Goal: Information Seeking & Learning: Learn about a topic

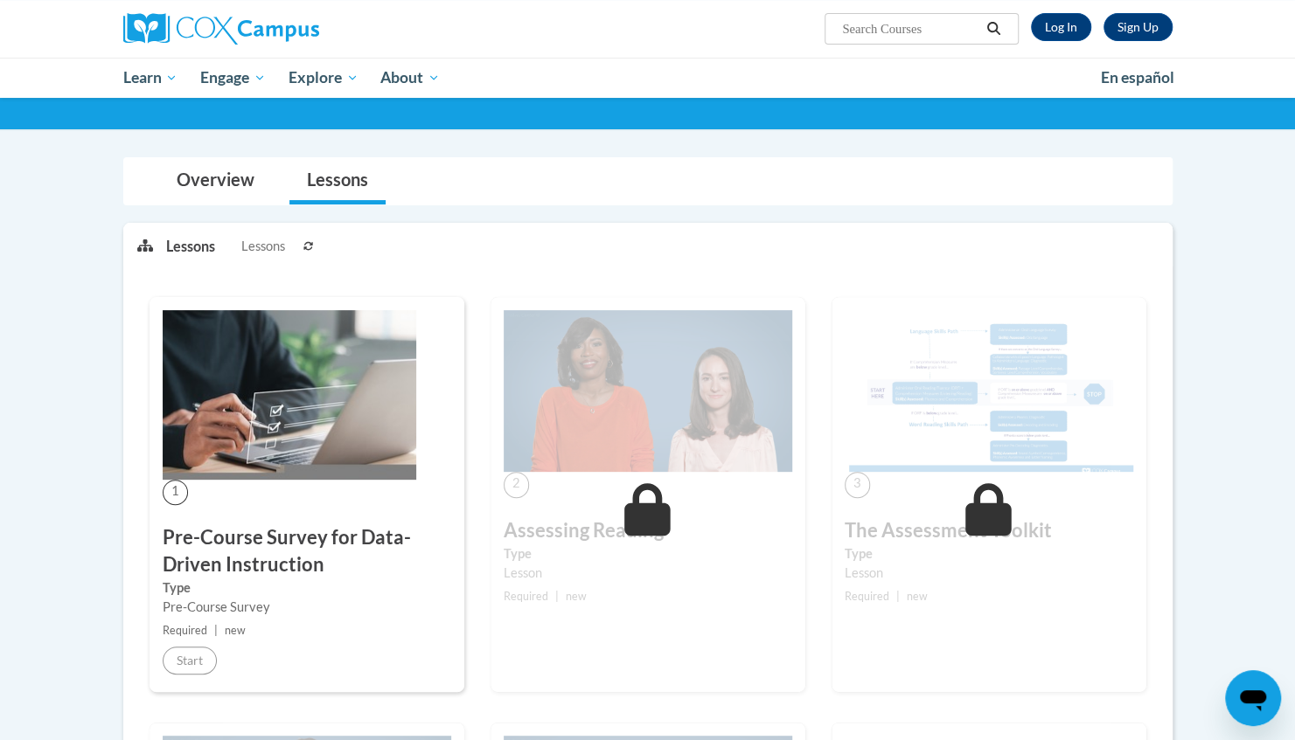
scroll to position [105, 0]
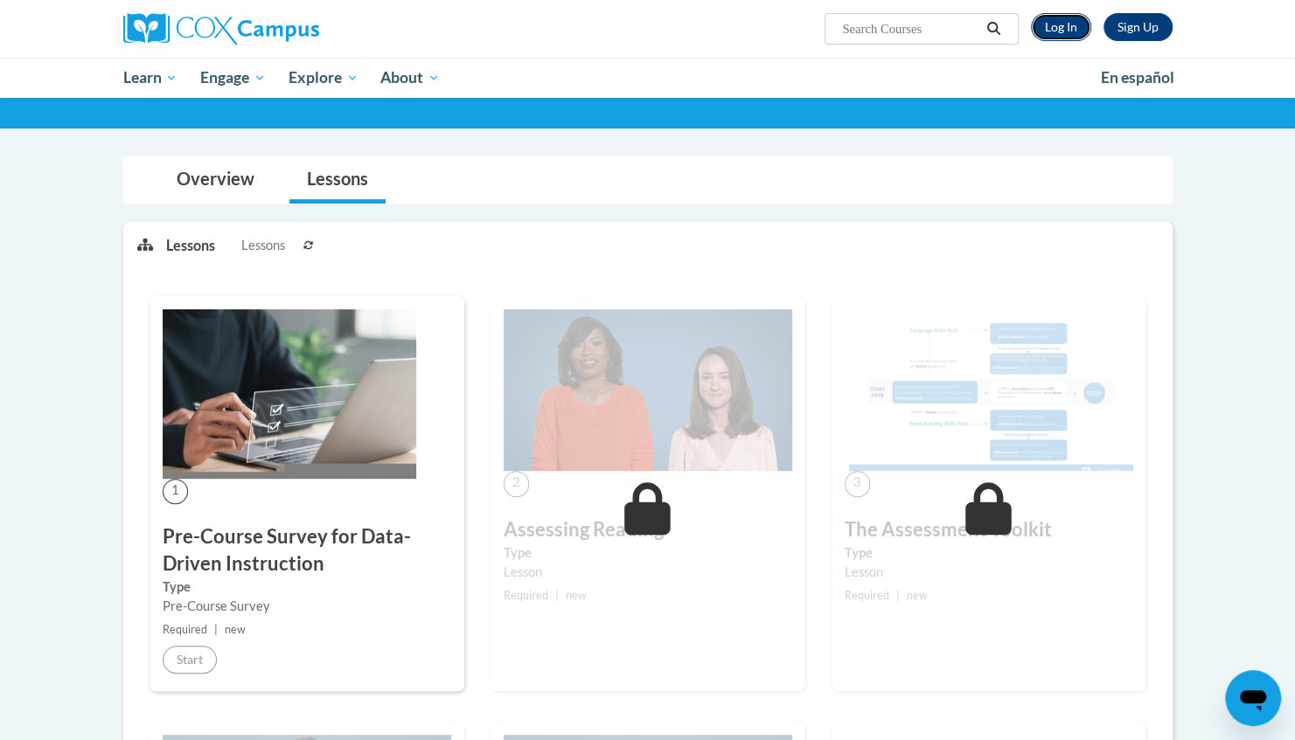
click at [1062, 28] on link "Log In" at bounding box center [1061, 27] width 60 height 28
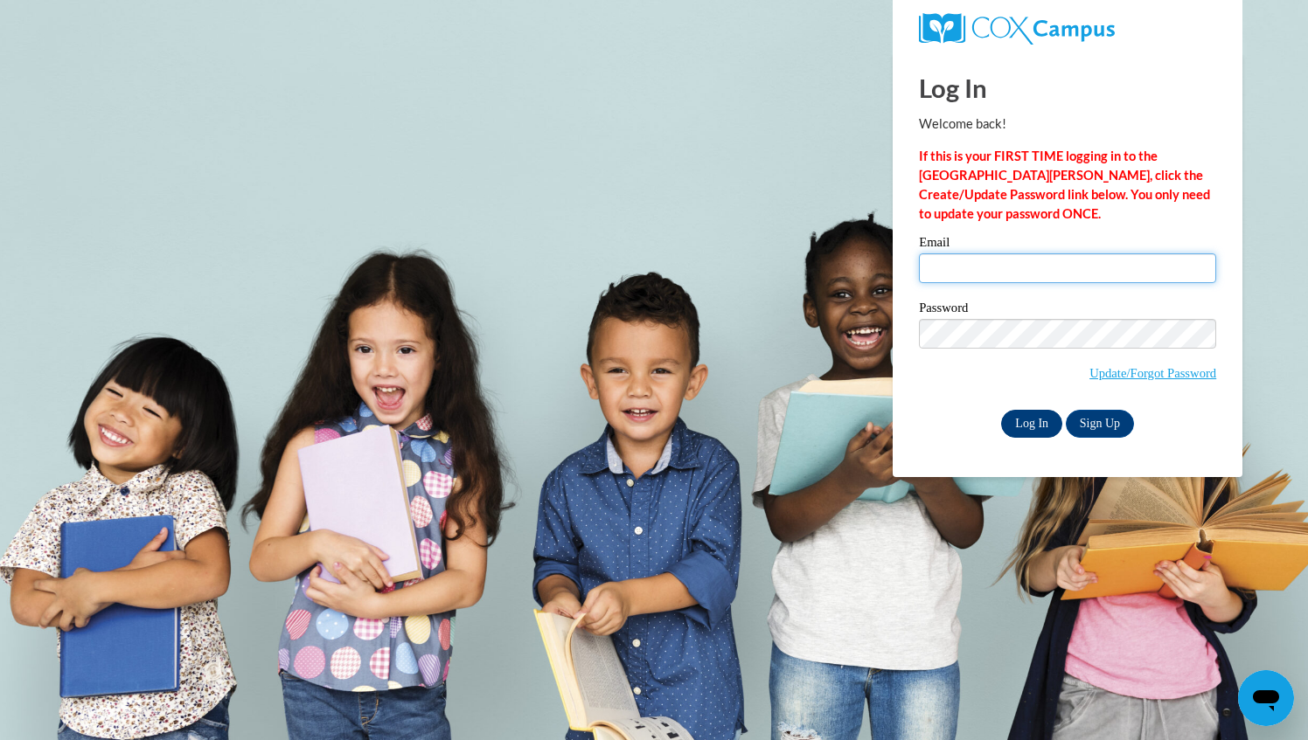
type input "marinamartinez0115@gmail.com"
click at [1029, 422] on input "Log In" at bounding box center [1031, 424] width 61 height 28
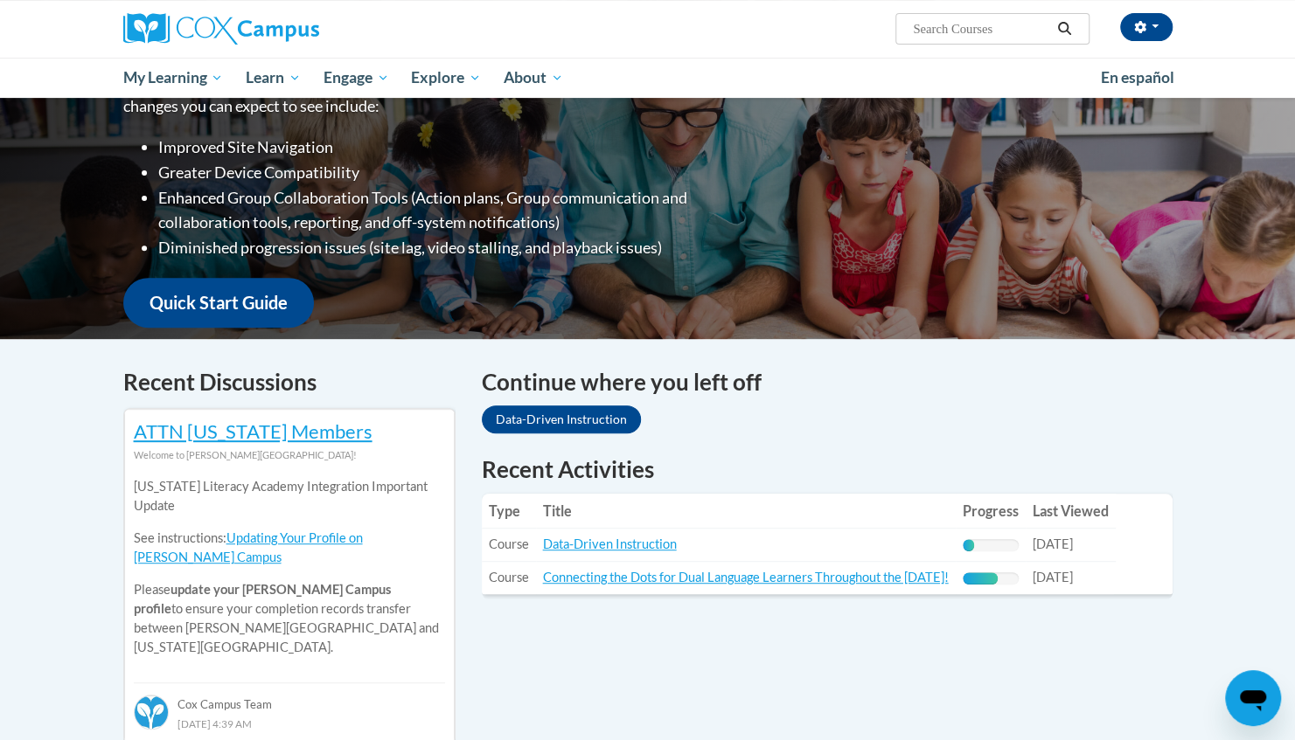
scroll to position [275, 0]
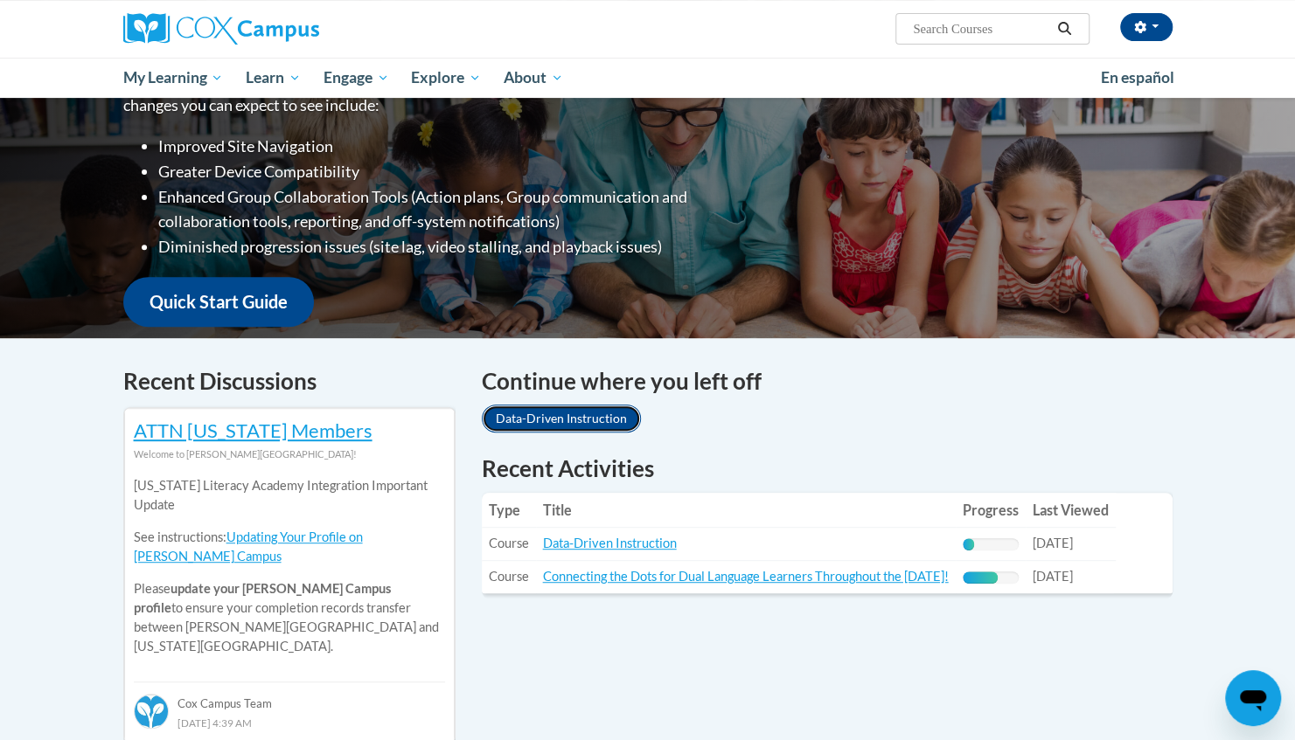
click at [524, 411] on link "Data-Driven Instruction" at bounding box center [561, 419] width 159 height 28
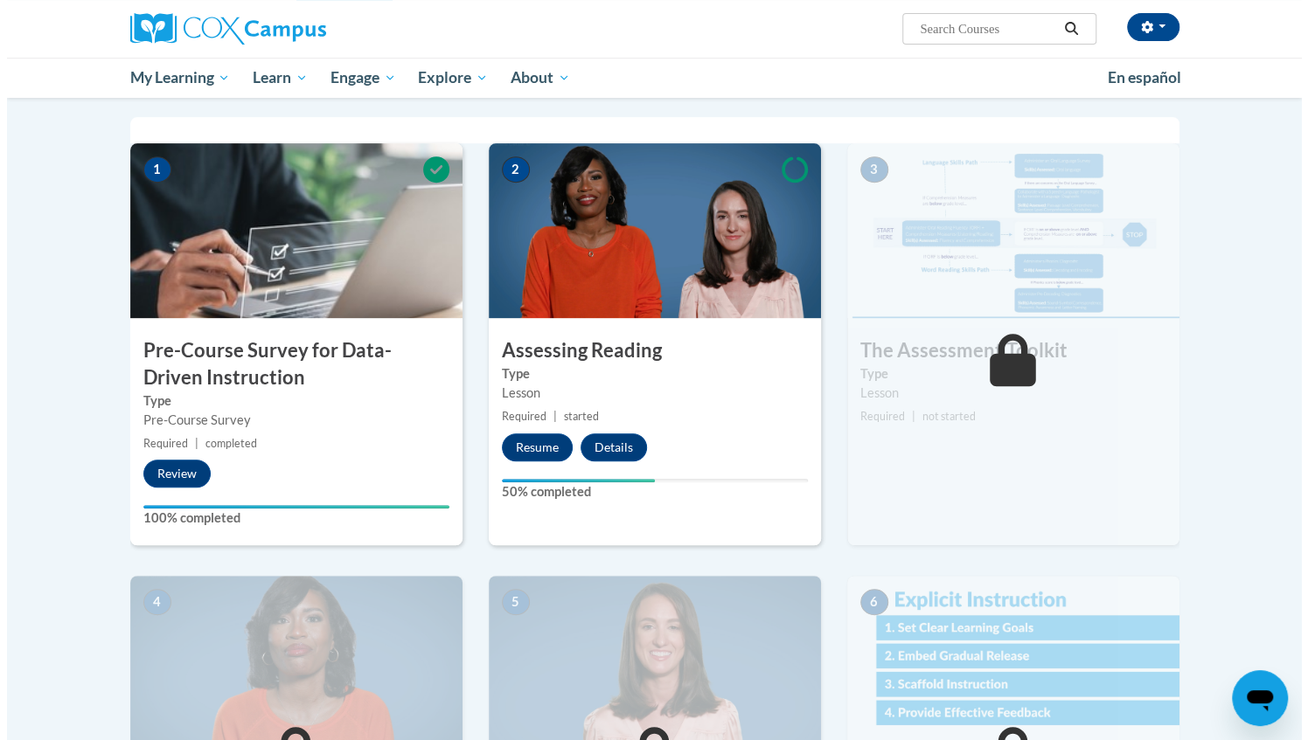
scroll to position [341, 0]
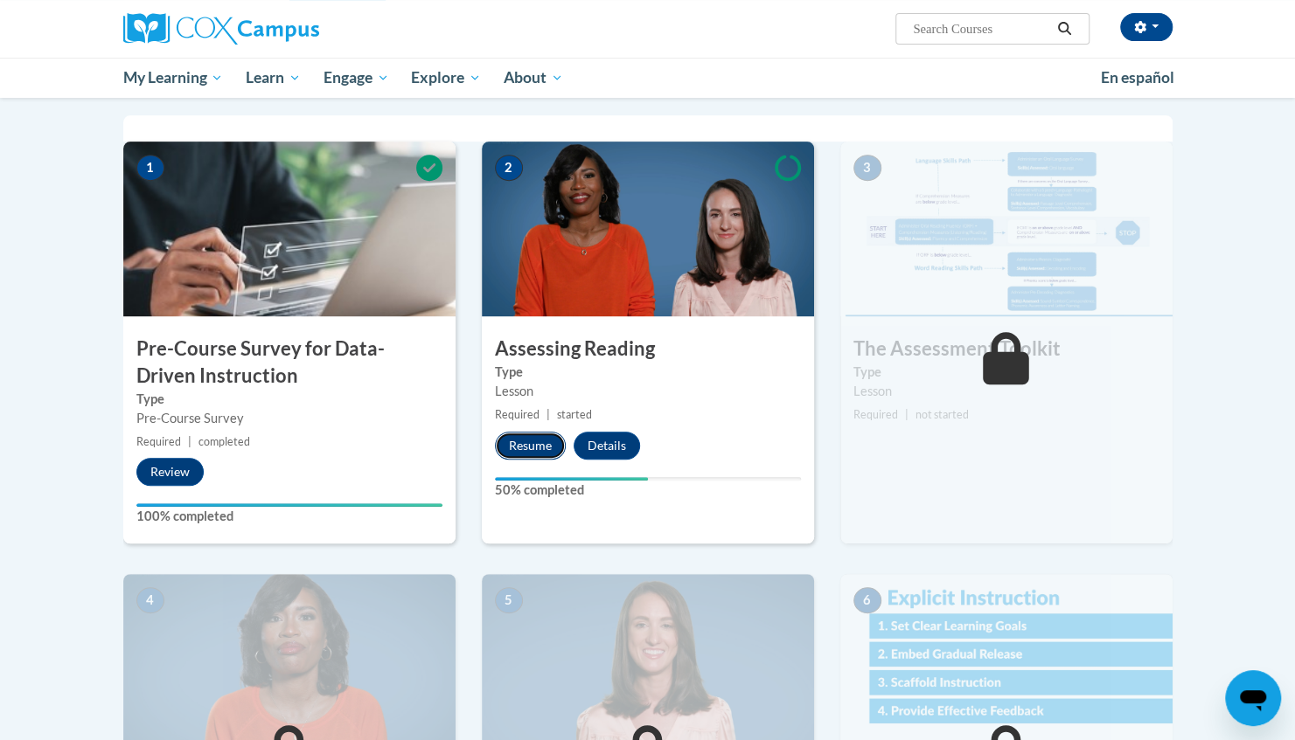
click at [522, 440] on button "Resume" at bounding box center [530, 446] width 71 height 28
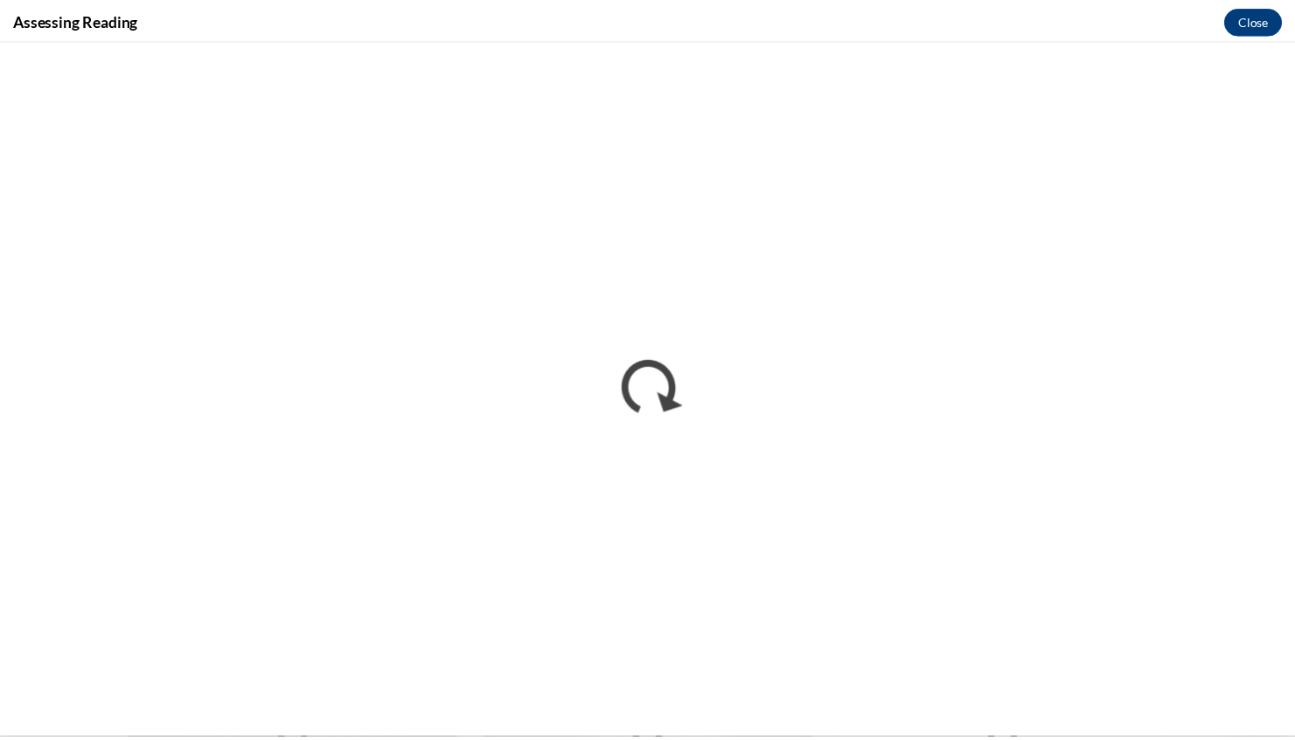
scroll to position [0, 0]
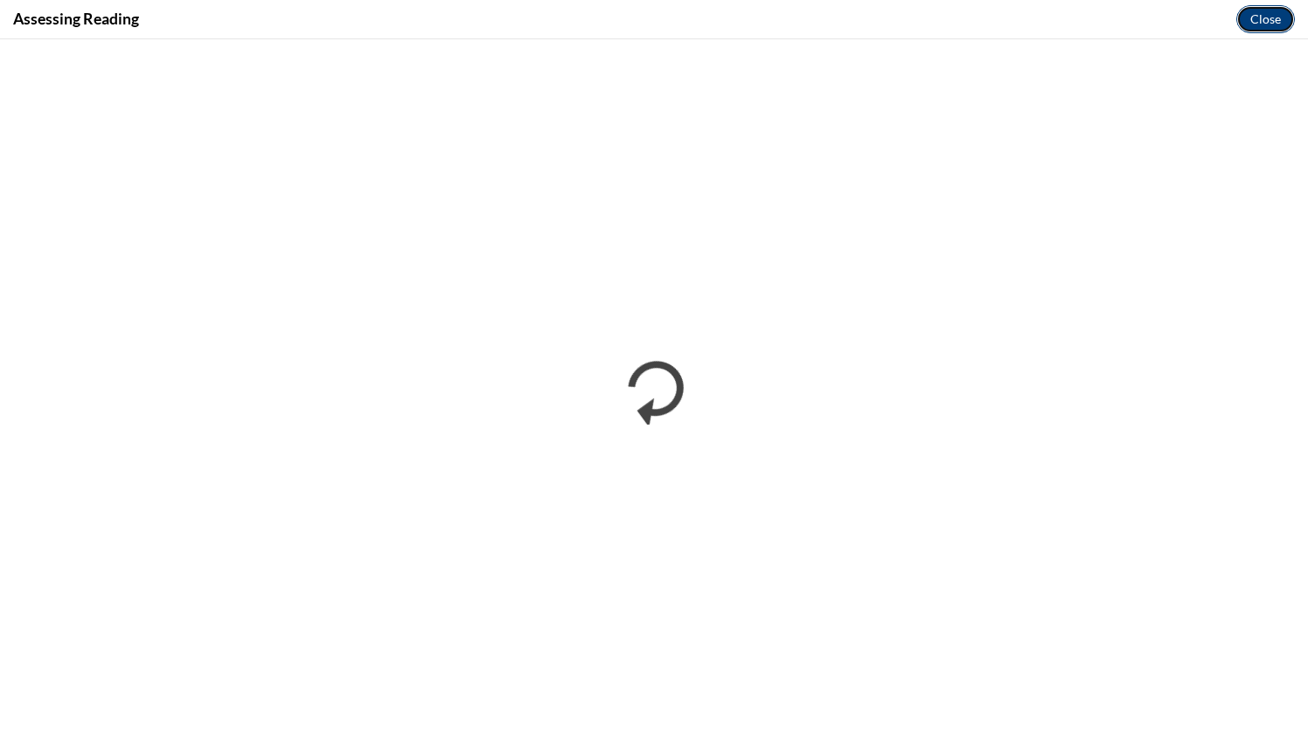
click at [1264, 13] on button "Close" at bounding box center [1265, 19] width 59 height 28
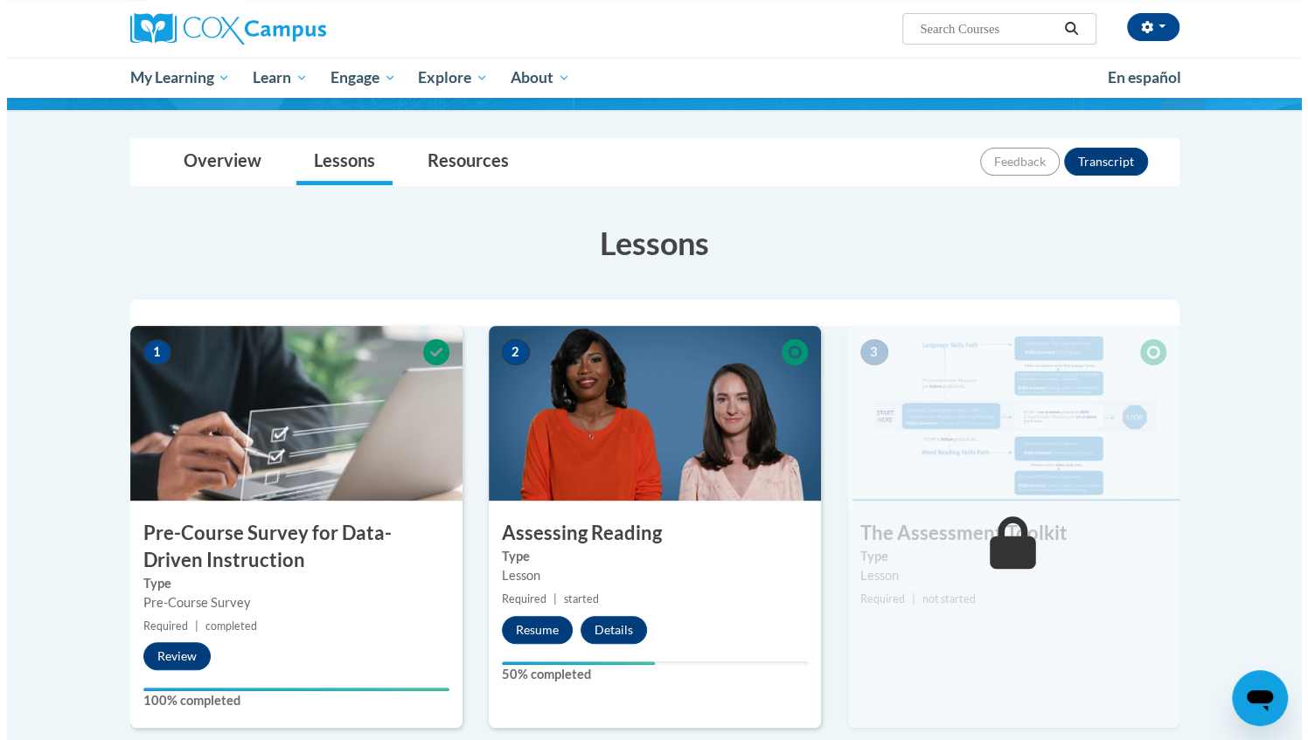
scroll to position [161, 0]
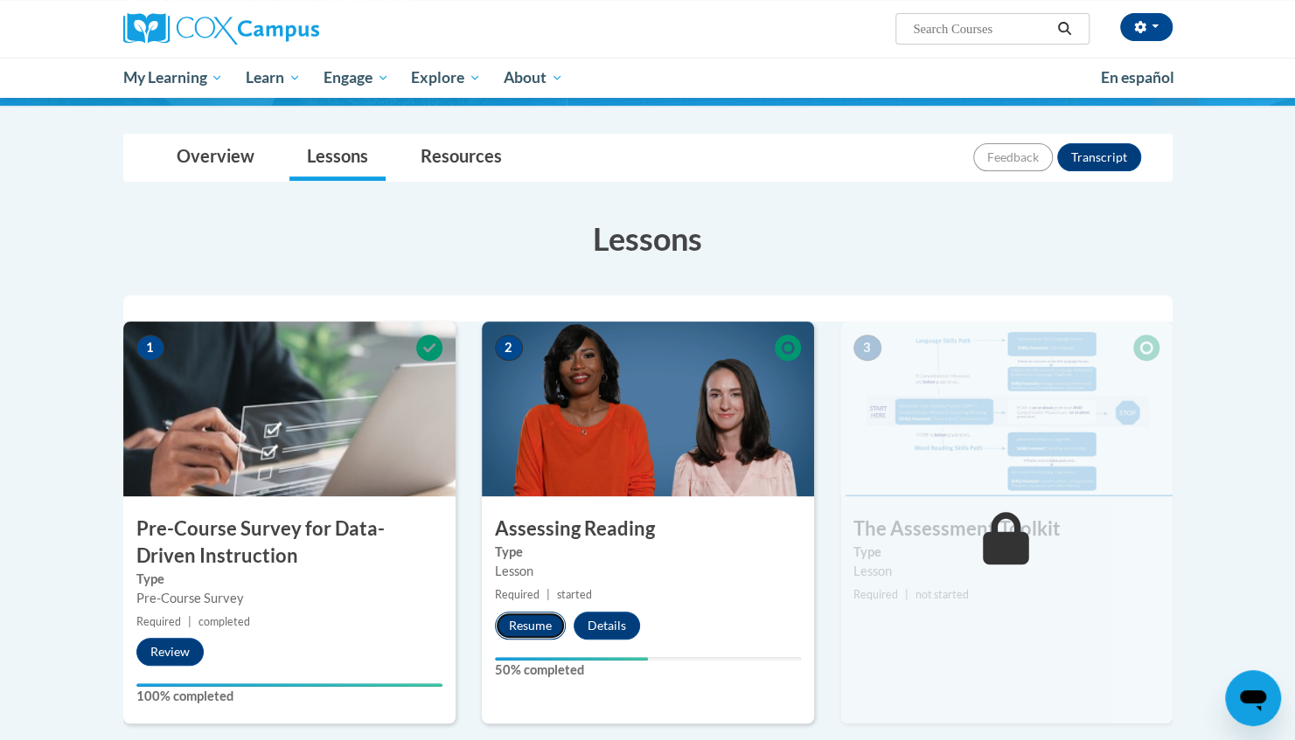
click at [542, 622] on button "Resume" at bounding box center [530, 626] width 71 height 28
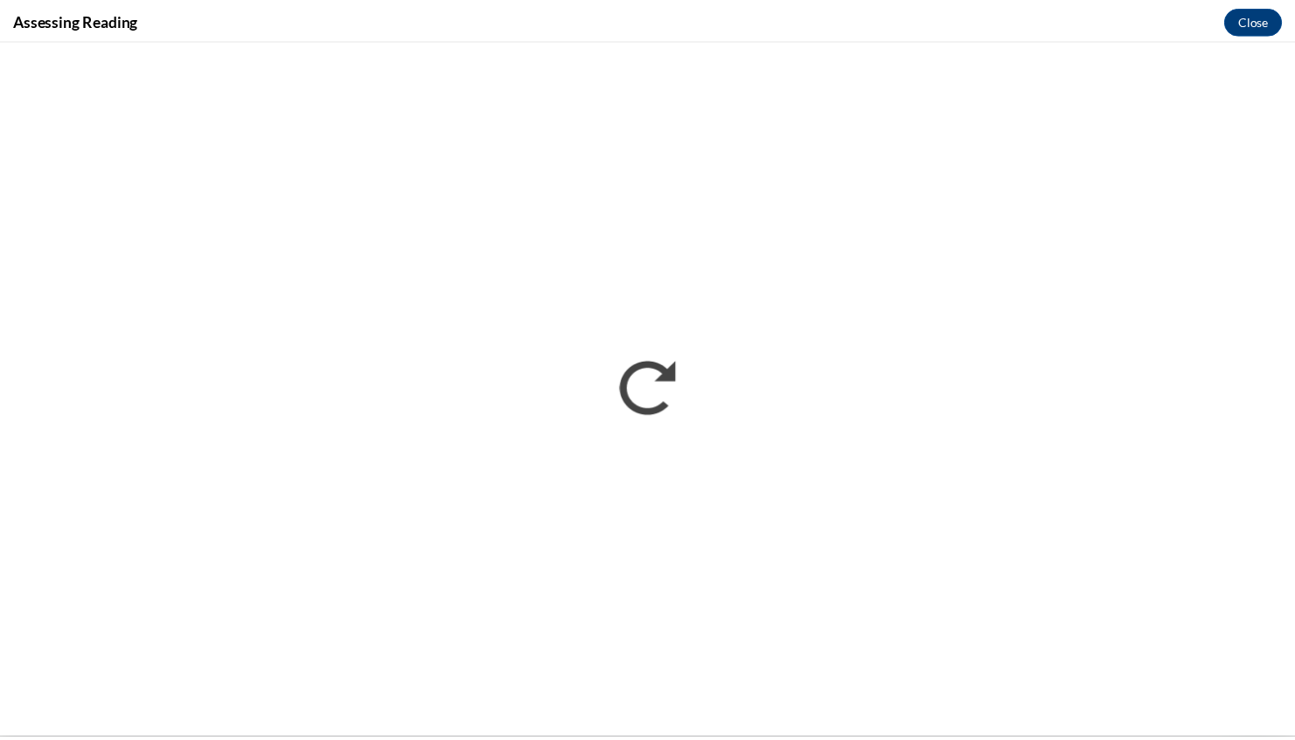
scroll to position [0, 0]
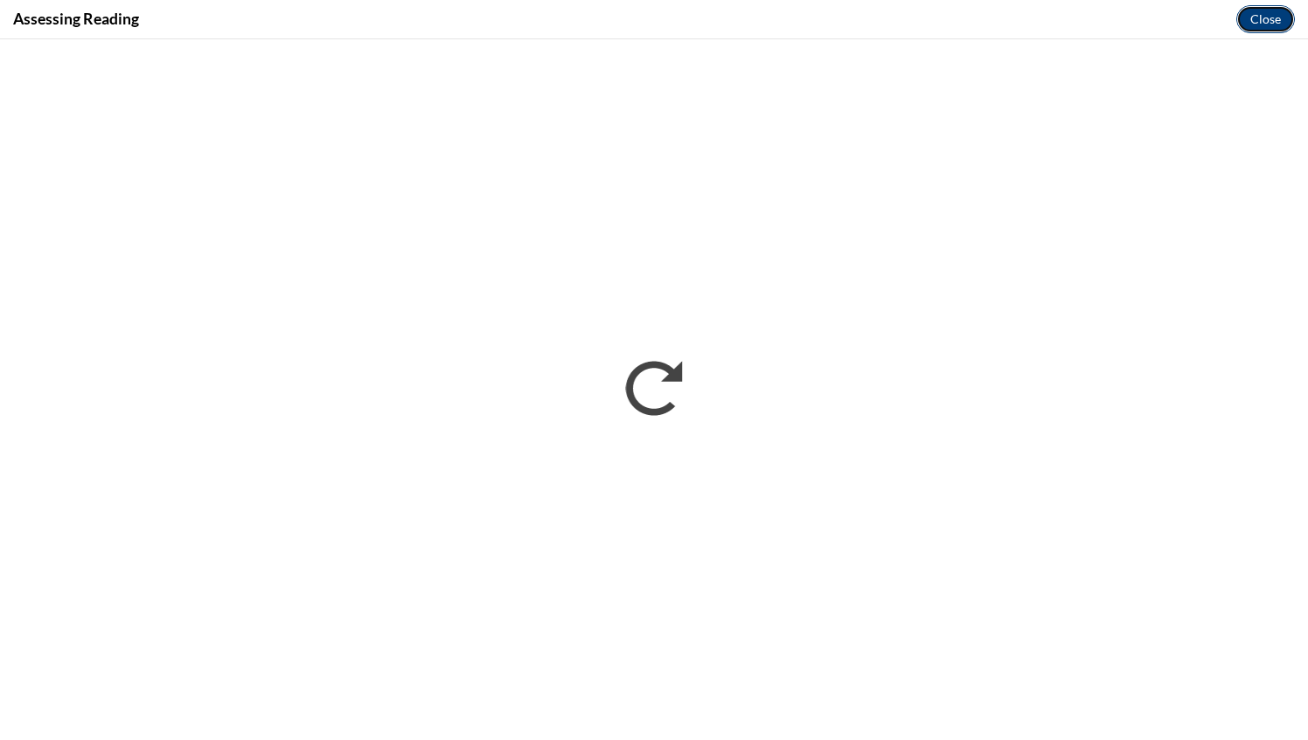
click at [1269, 25] on button "Close" at bounding box center [1265, 19] width 59 height 28
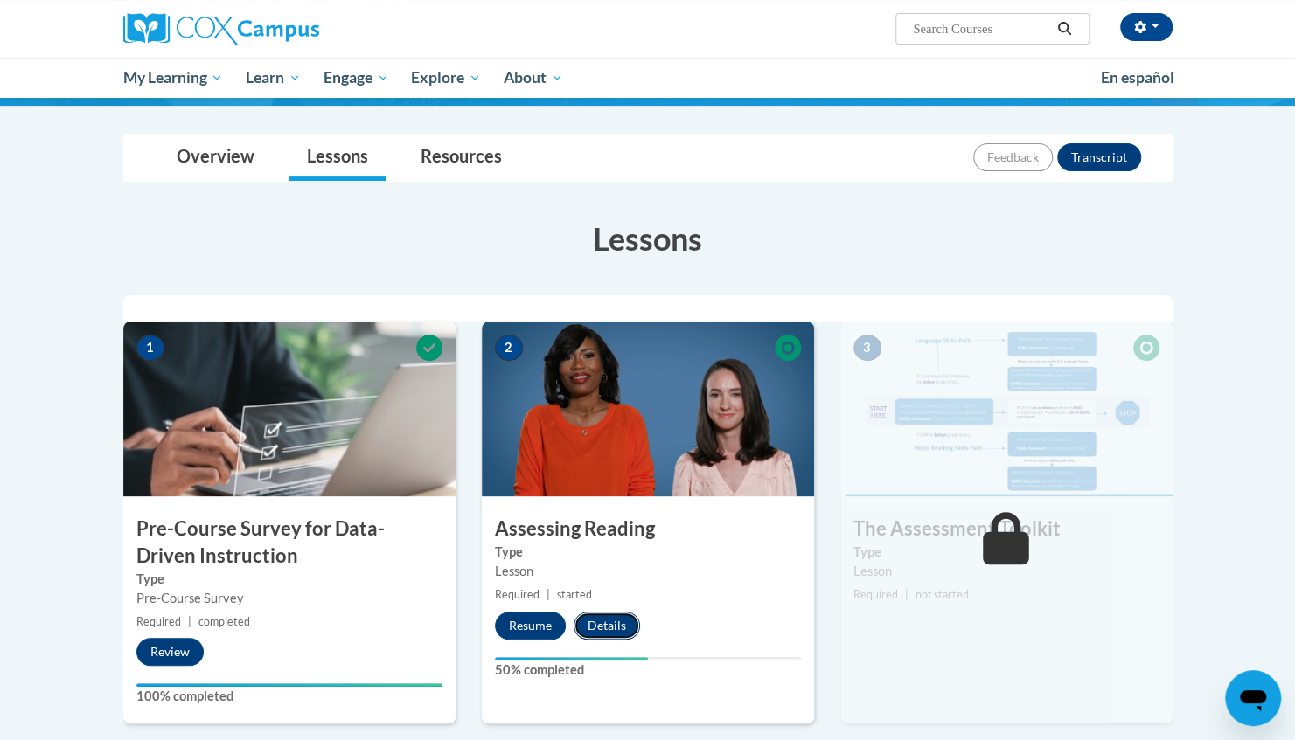
click at [613, 628] on button "Details" at bounding box center [606, 626] width 66 height 28
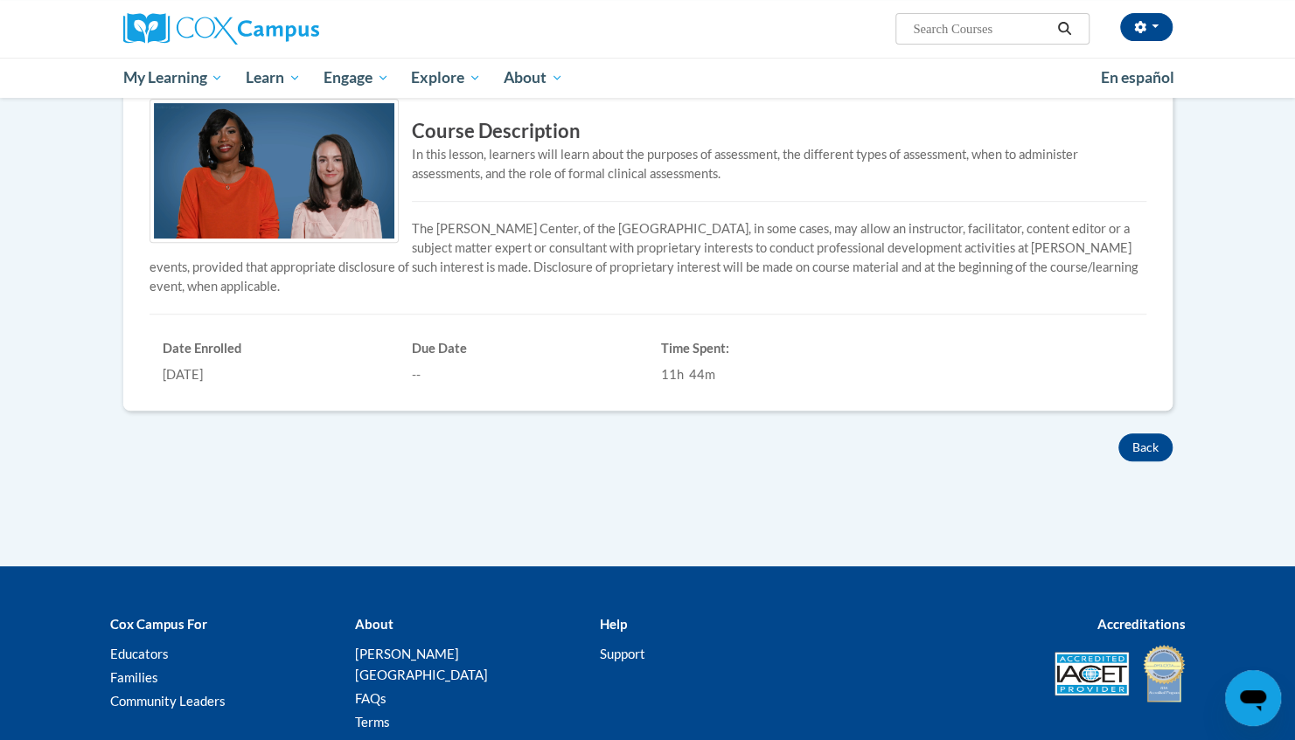
scroll to position [353, 0]
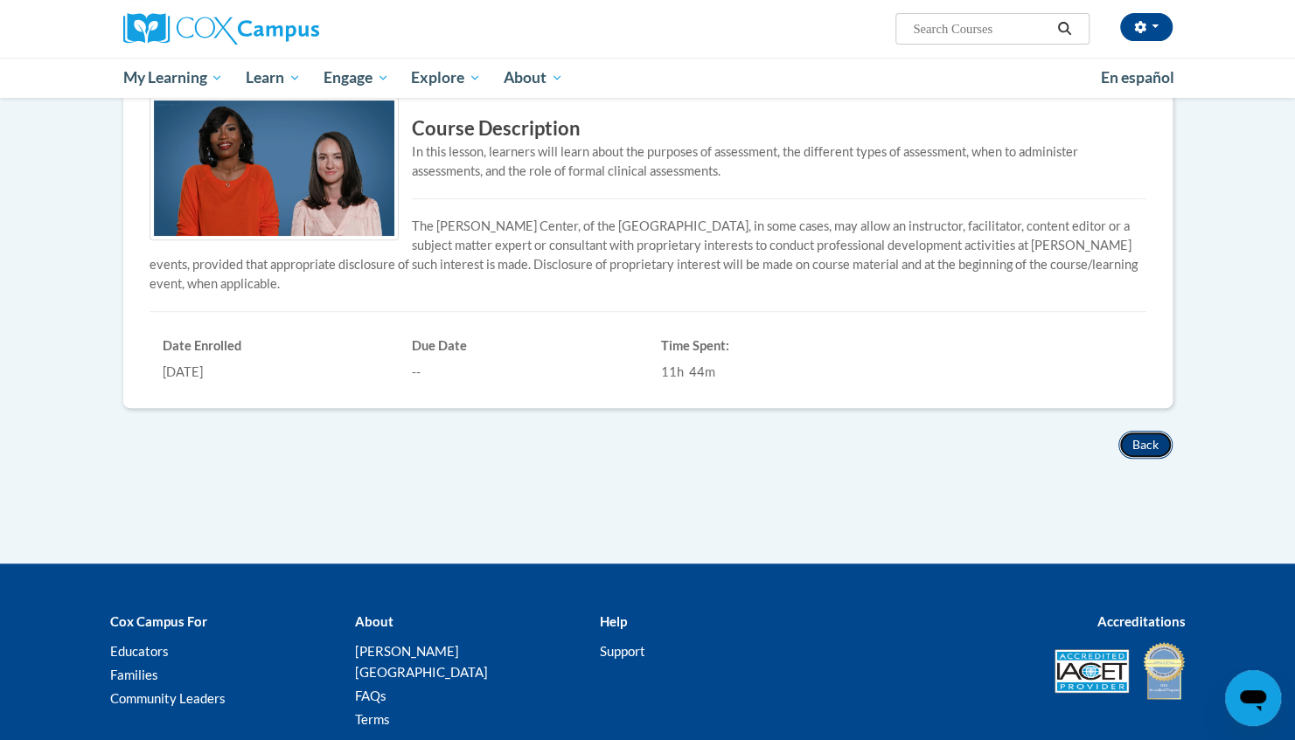
click at [1140, 444] on button "Back" at bounding box center [1145, 445] width 54 height 28
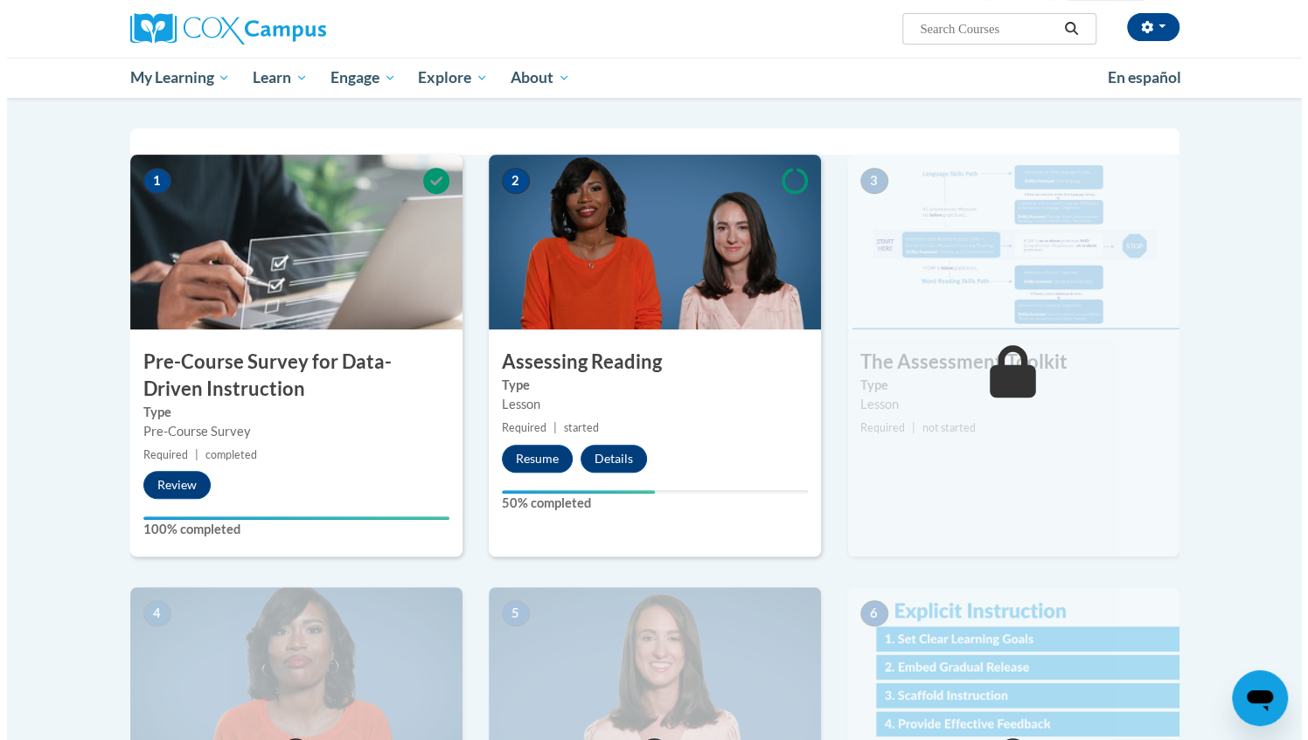
scroll to position [329, 0]
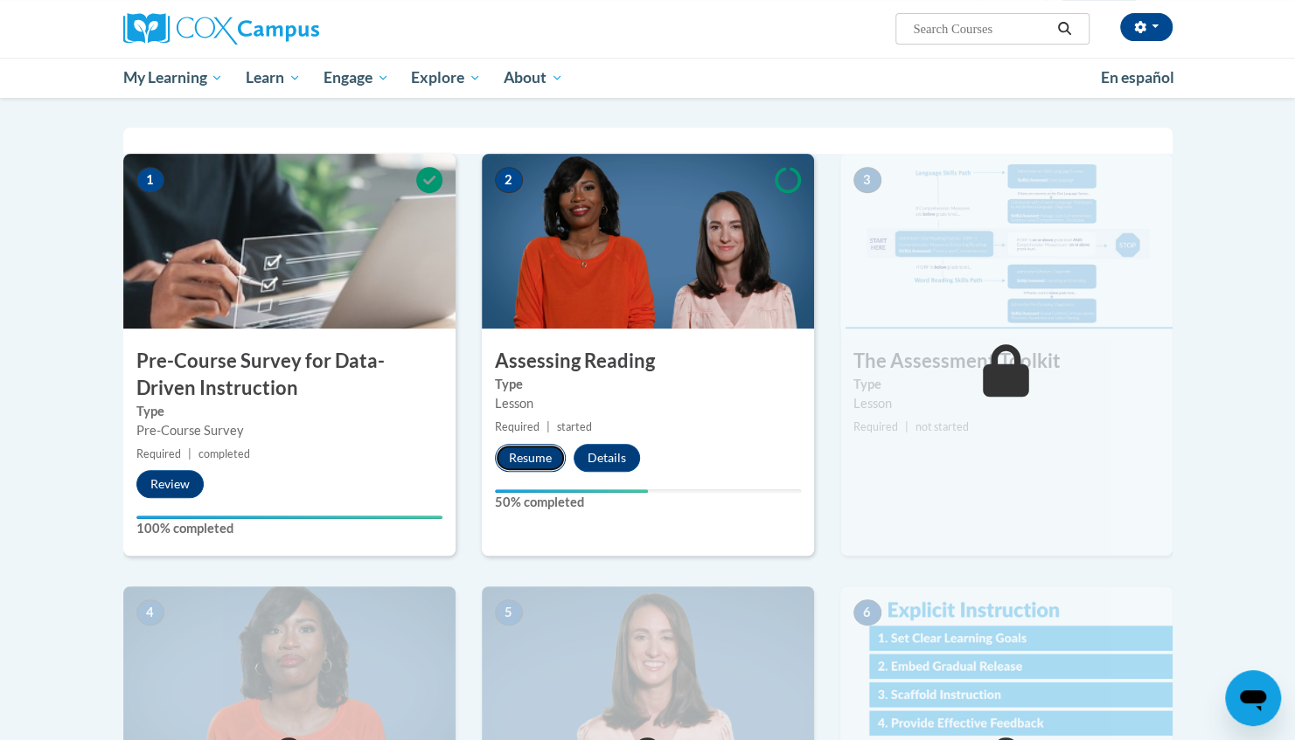
click at [528, 455] on button "Resume" at bounding box center [530, 458] width 71 height 28
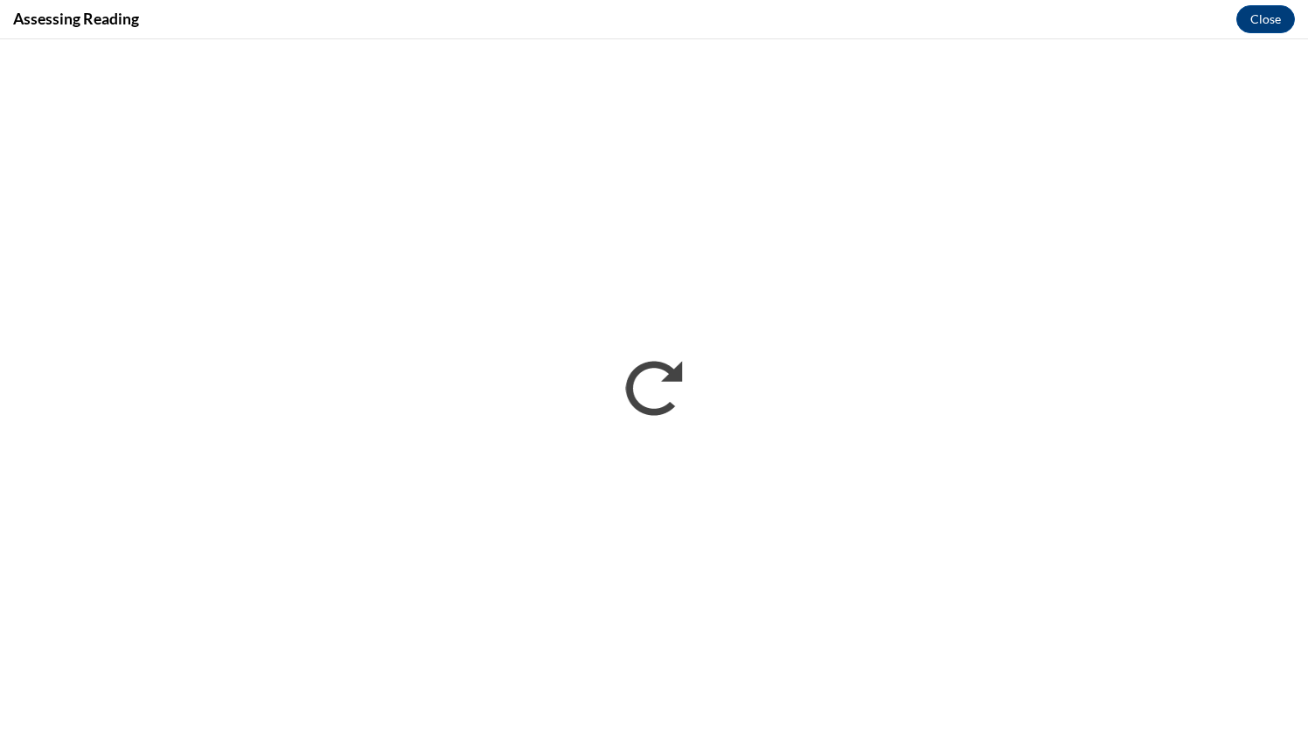
scroll to position [0, 0]
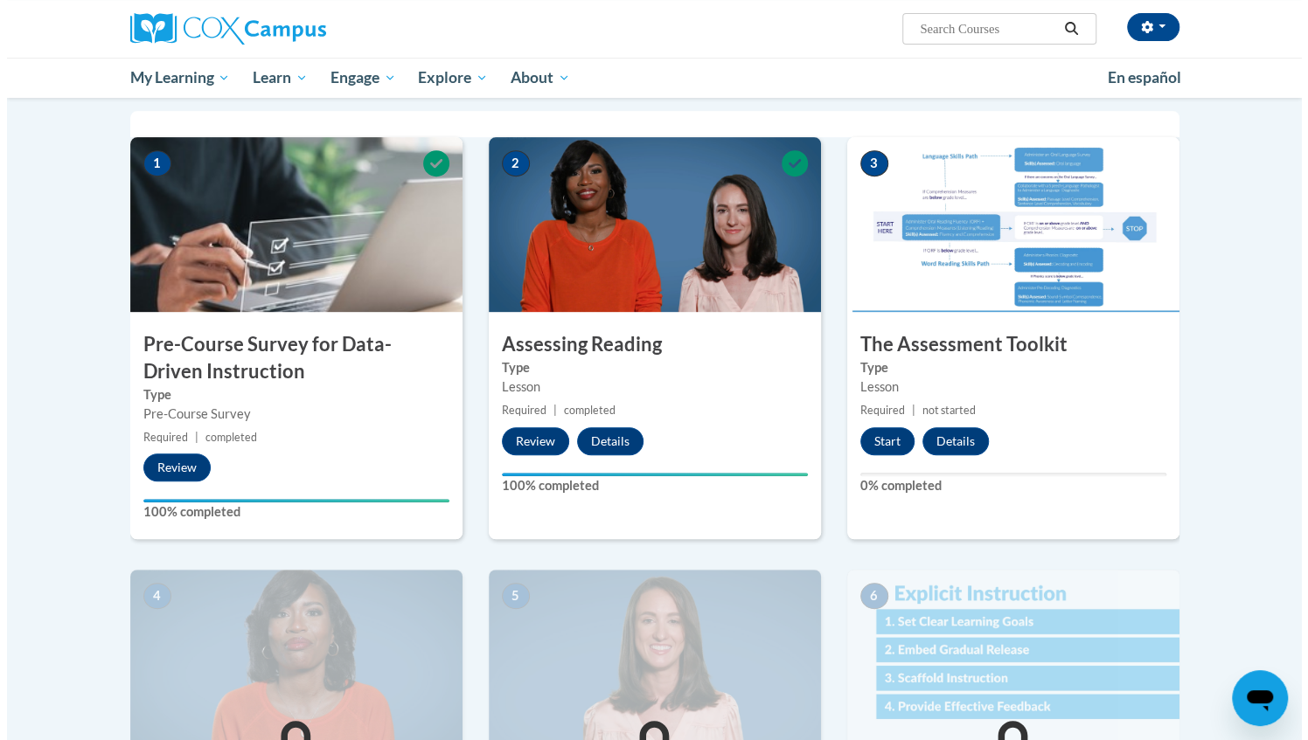
scroll to position [347, 0]
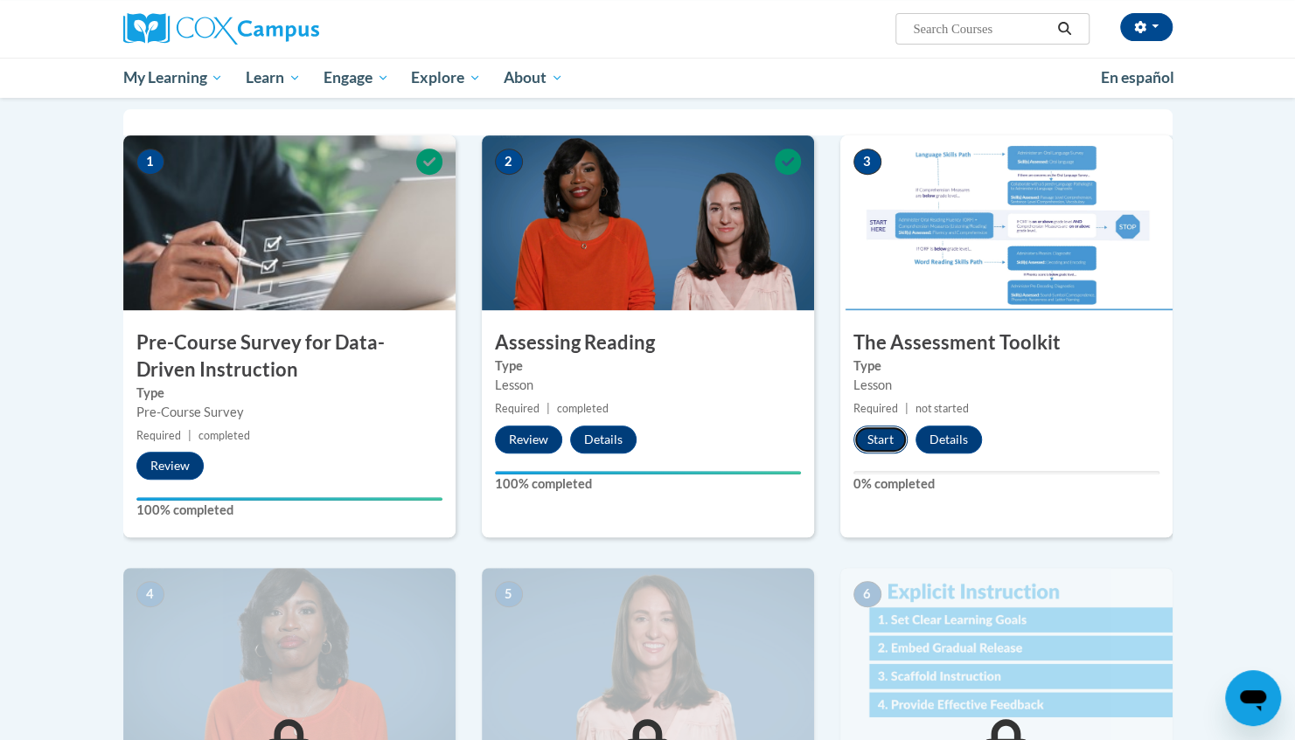
click at [885, 441] on button "Start" at bounding box center [880, 440] width 54 height 28
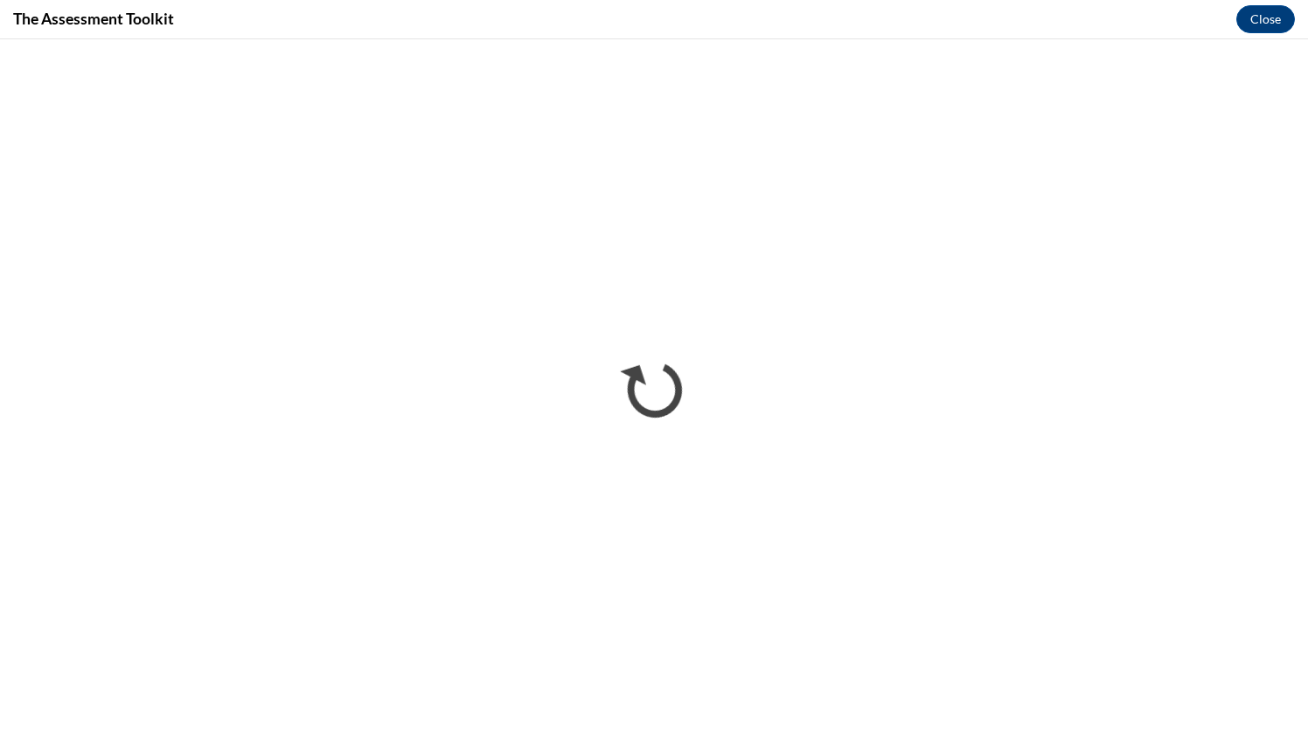
scroll to position [0, 0]
